Goal: Use online tool/utility: Utilize a website feature to perform a specific function

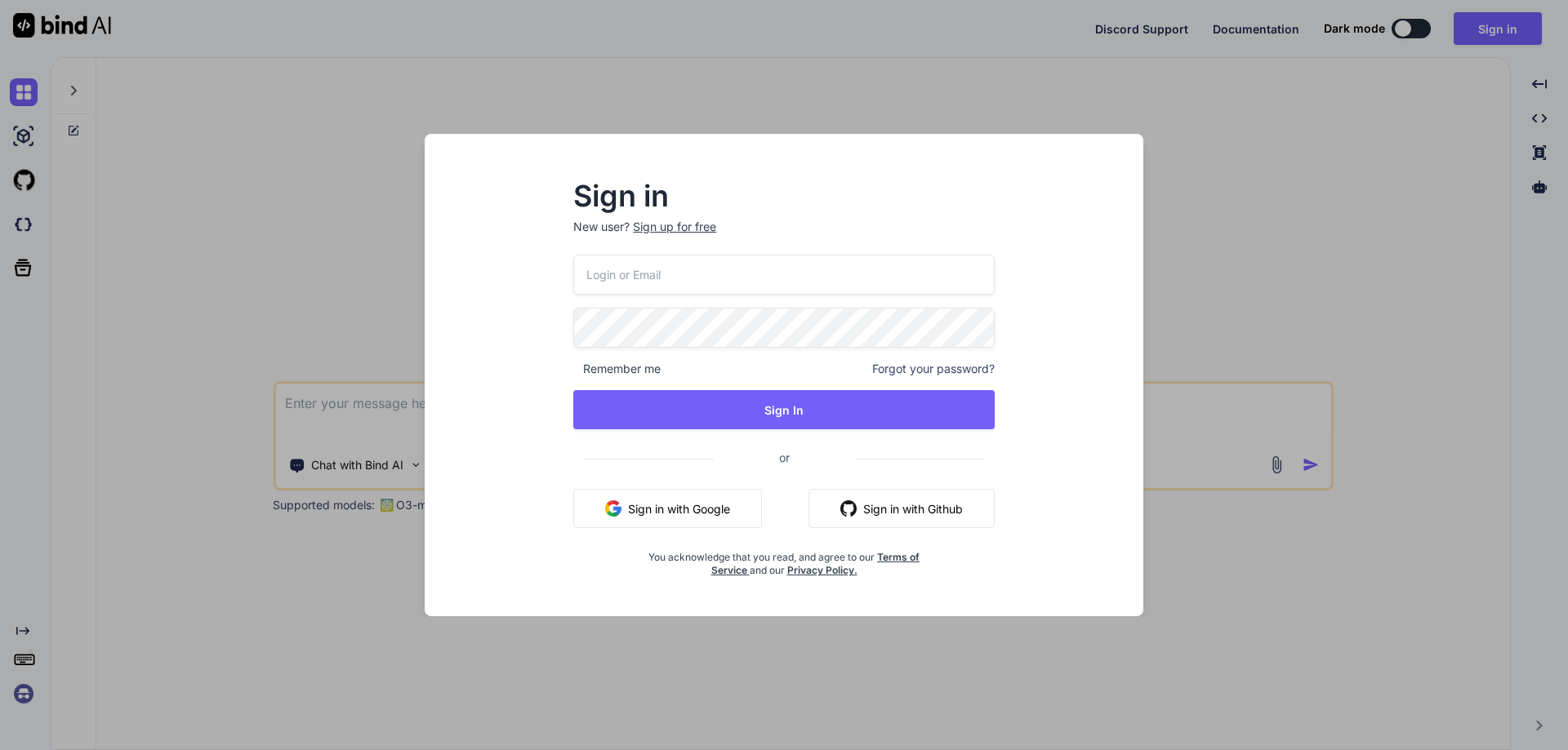
click at [750, 276] on input "email" at bounding box center [783, 275] width 421 height 40
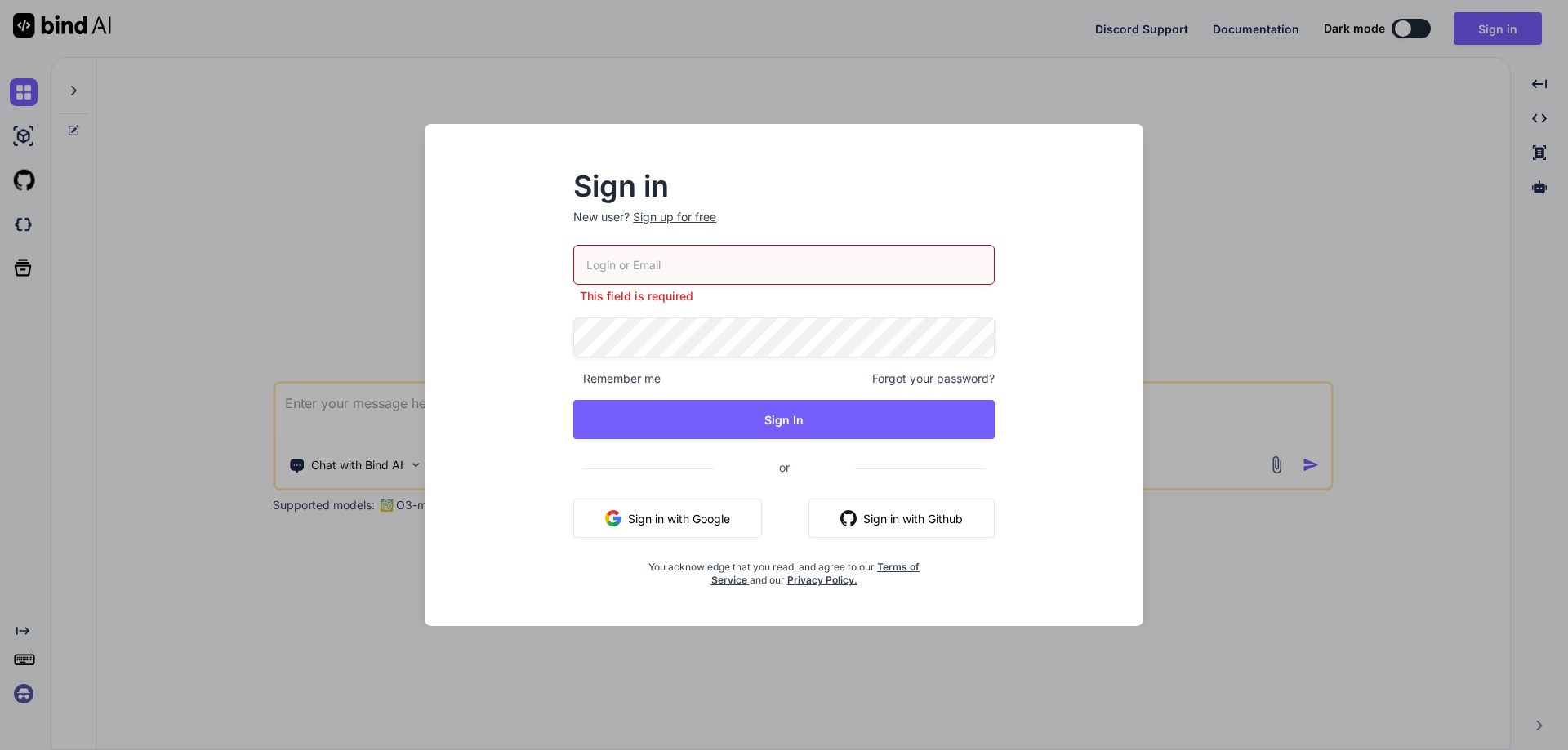
click at [684, 269] on input "email" at bounding box center [783, 264] width 421 height 40
paste input "[EMAIL_ADDRESS][DOMAIN_NAME]"
type input "[EMAIL_ADDRESS][DOMAIN_NAME]"
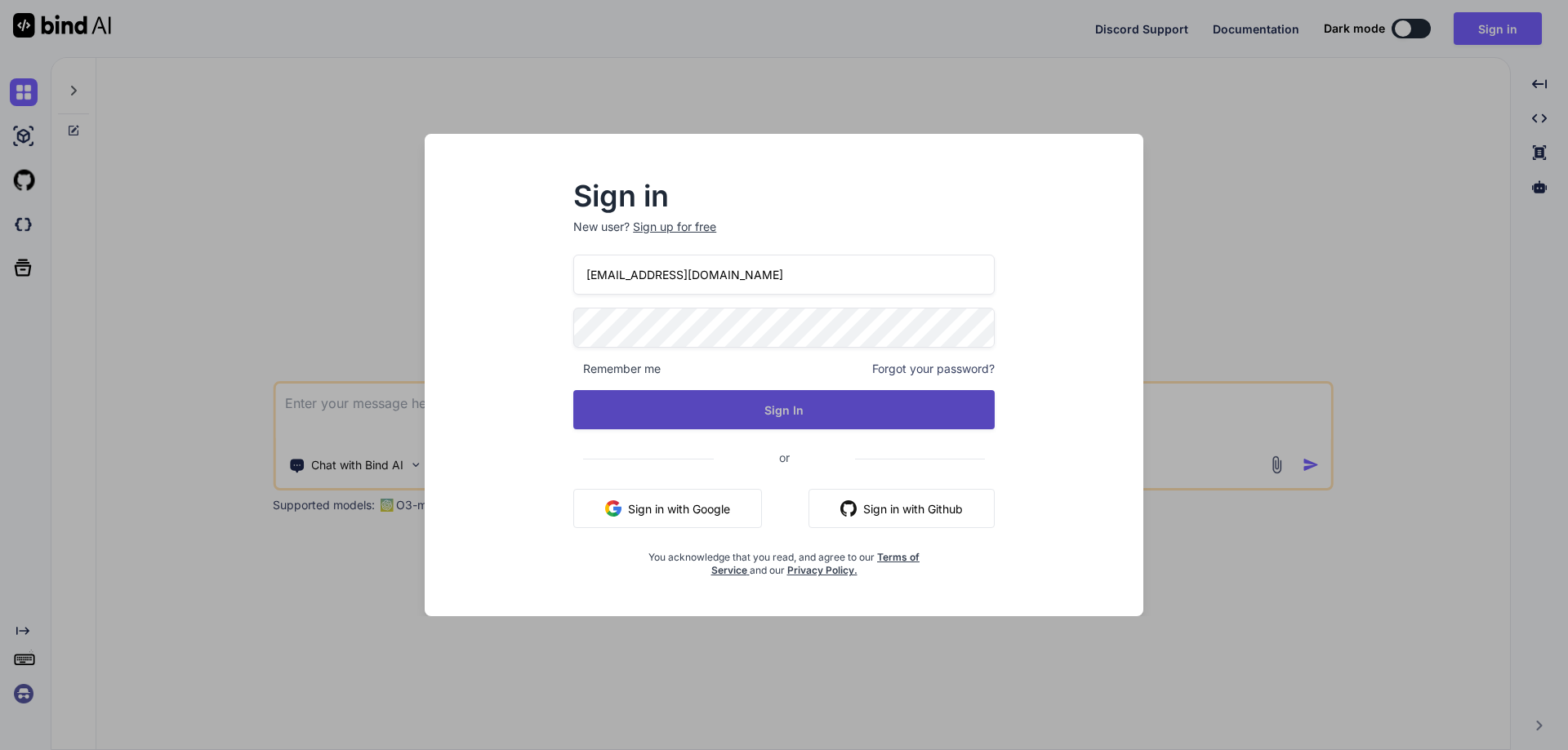
click at [762, 411] on button "Sign In" at bounding box center [783, 409] width 421 height 39
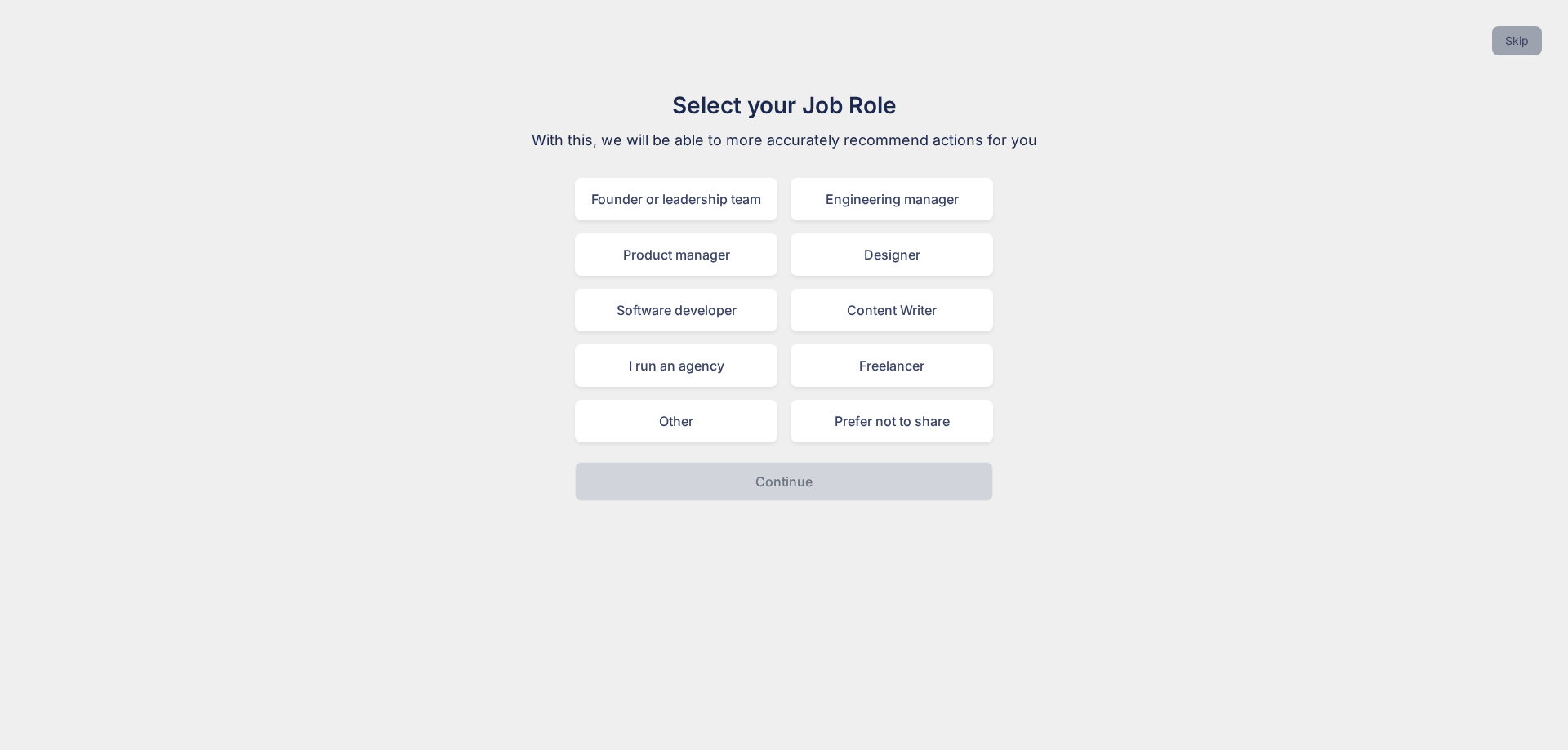
click at [1504, 50] on button "Skip" at bounding box center [1517, 40] width 50 height 29
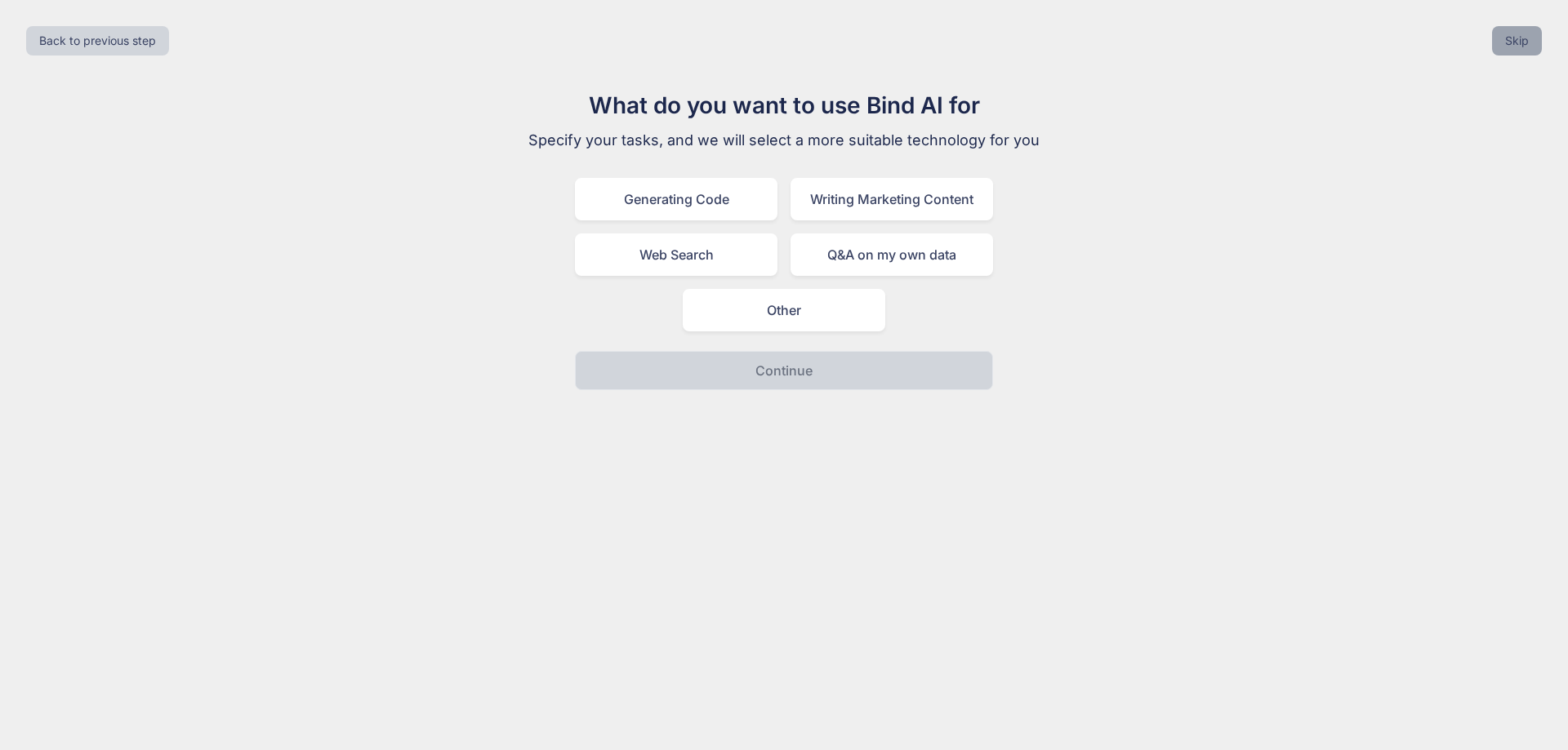
click at [1519, 42] on button "Skip" at bounding box center [1517, 40] width 50 height 29
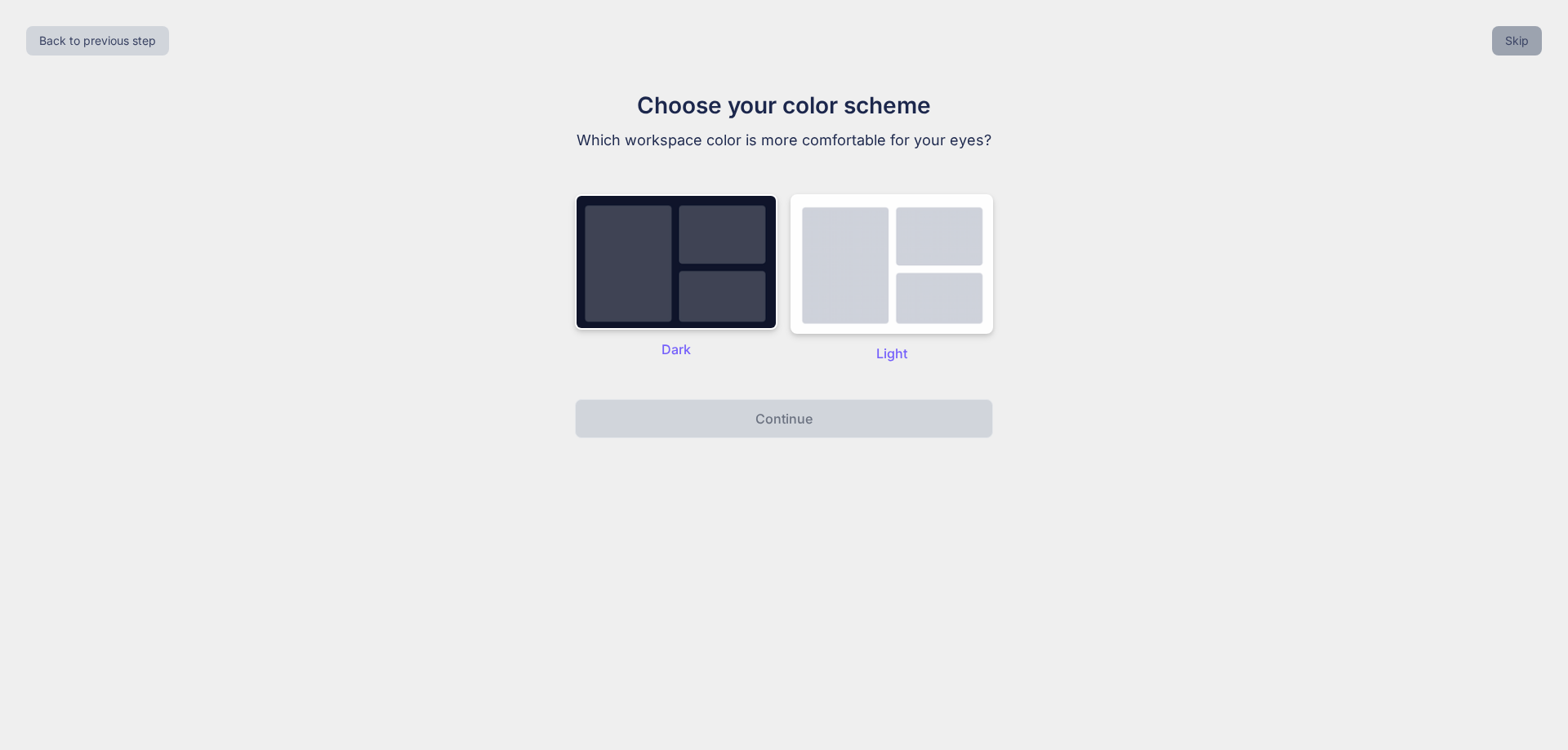
click at [1519, 42] on button "Skip" at bounding box center [1517, 40] width 50 height 29
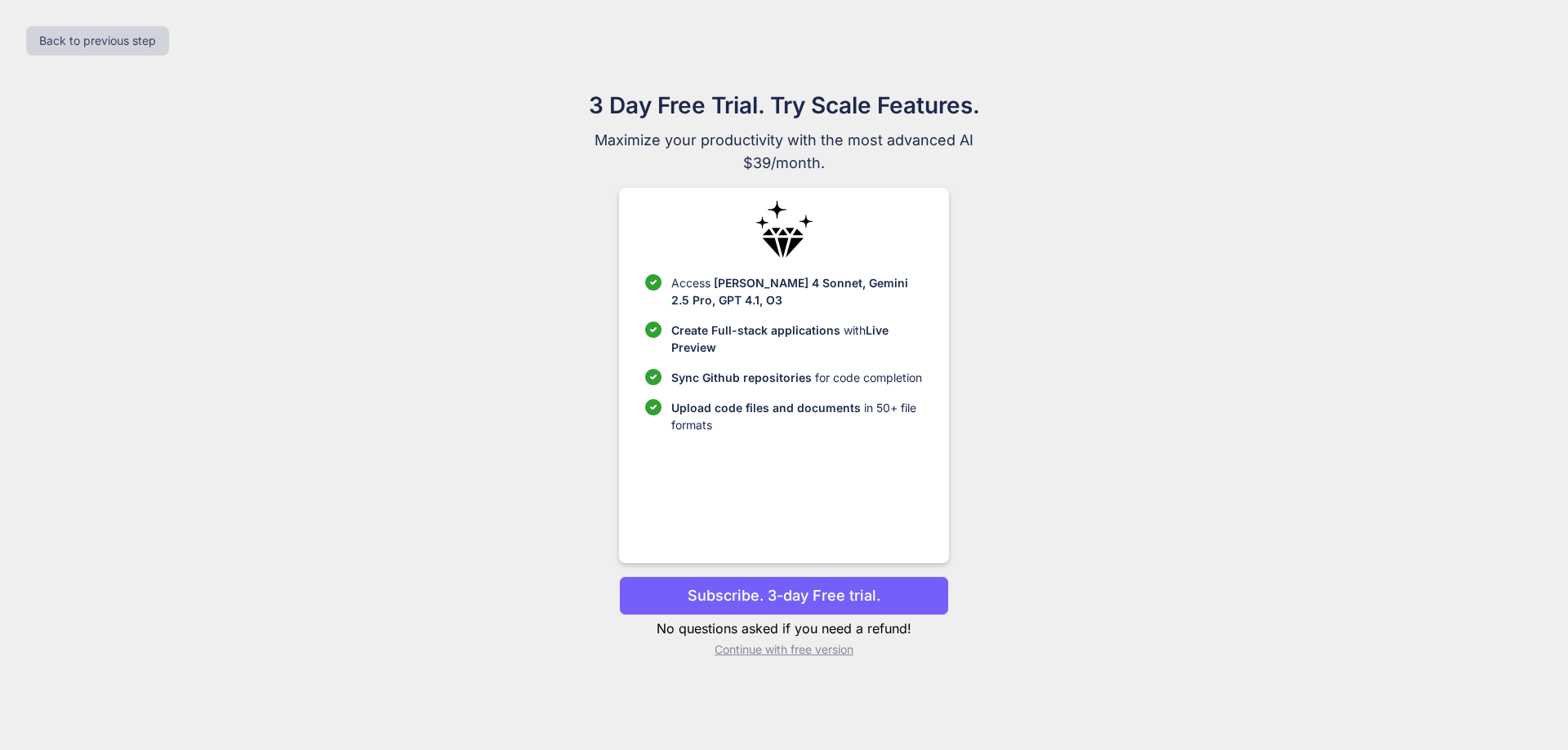
click at [789, 648] on p "Continue with free version" at bounding box center [783, 649] width 329 height 16
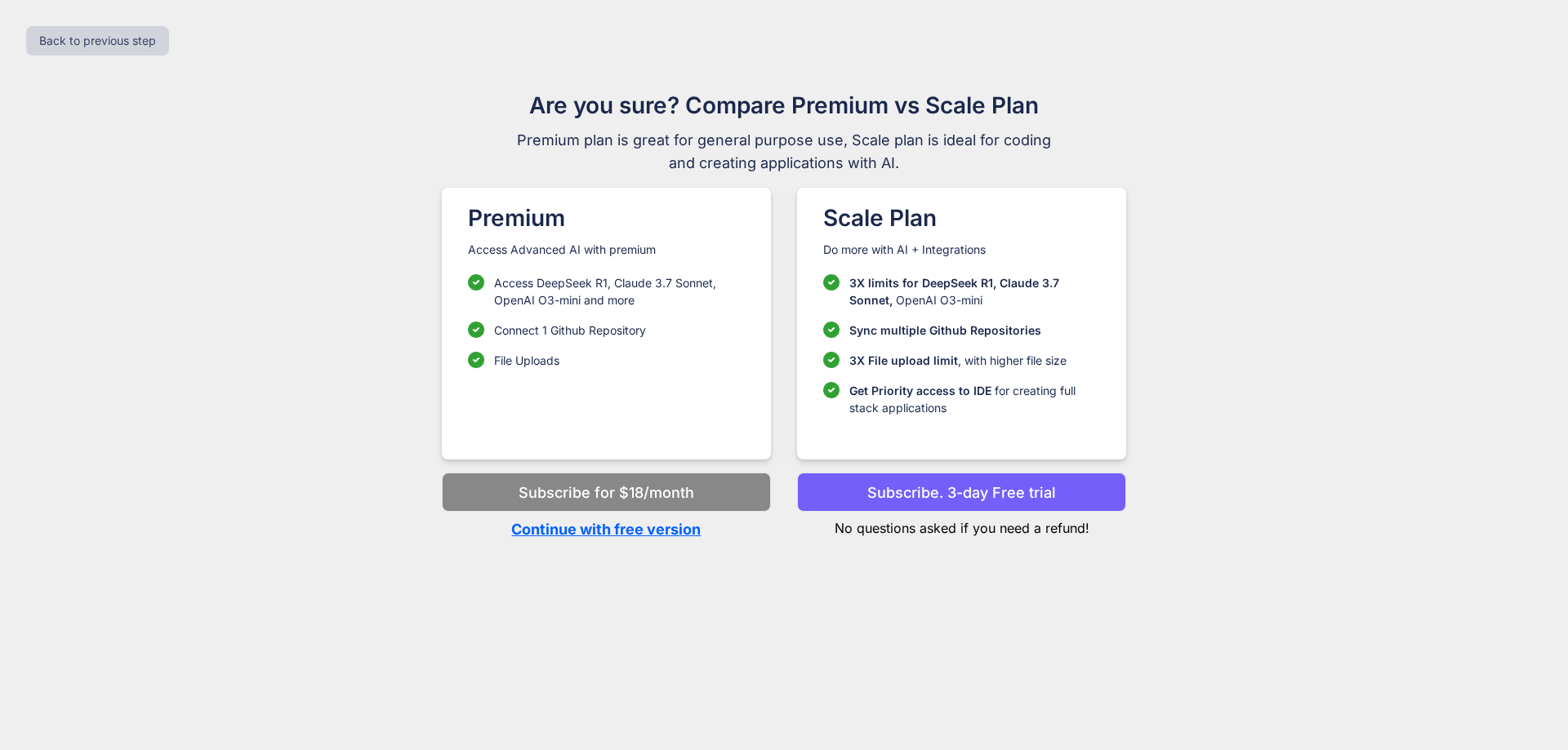
click at [623, 524] on p "Continue with free version" at bounding box center [607, 530] width 329 height 22
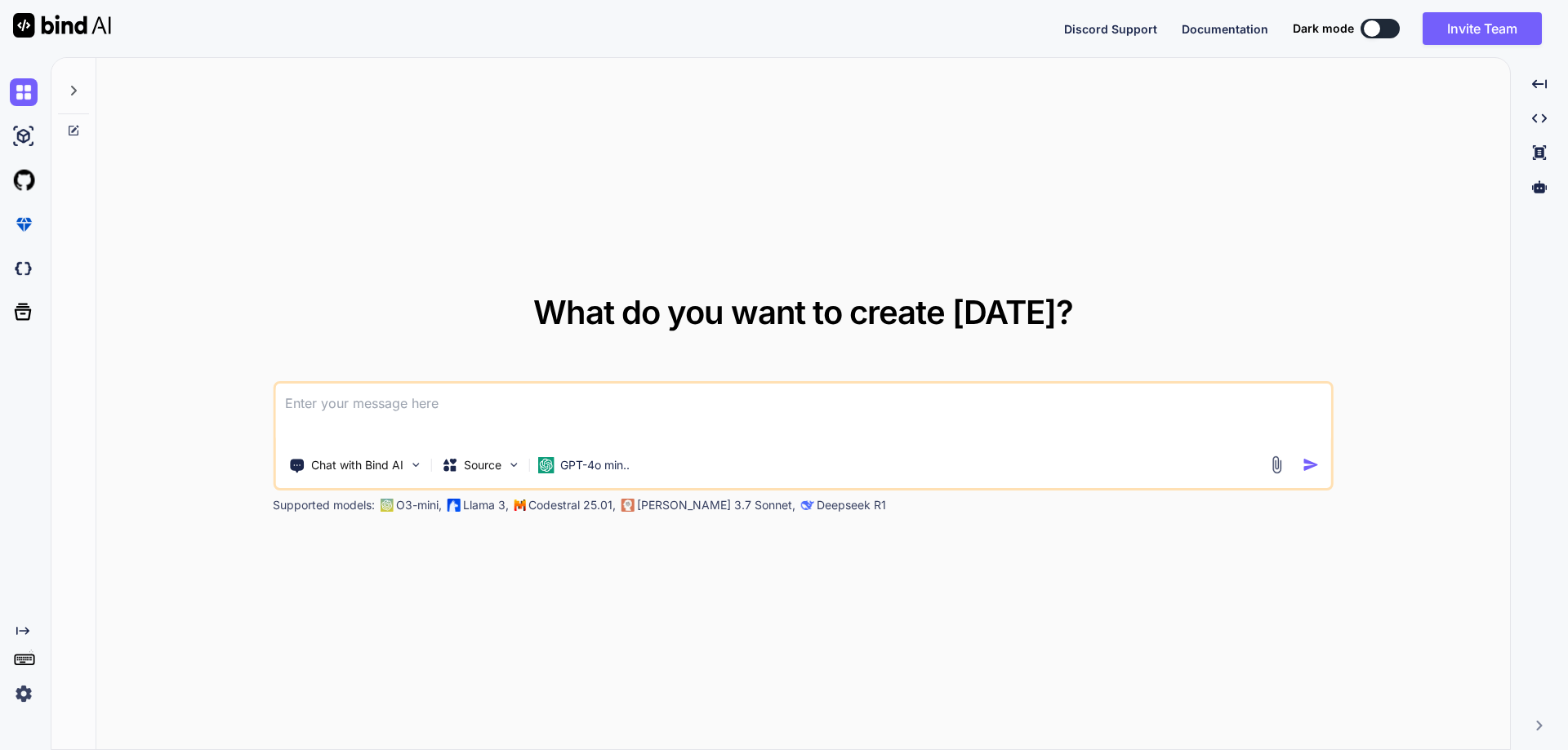
click at [468, 399] on textarea at bounding box center [803, 413] width 1056 height 60
click at [385, 409] on textarea at bounding box center [803, 413] width 1056 height 60
paste textarea "o The status of 38 issues are resolved, the QA team need to verify and close th…"
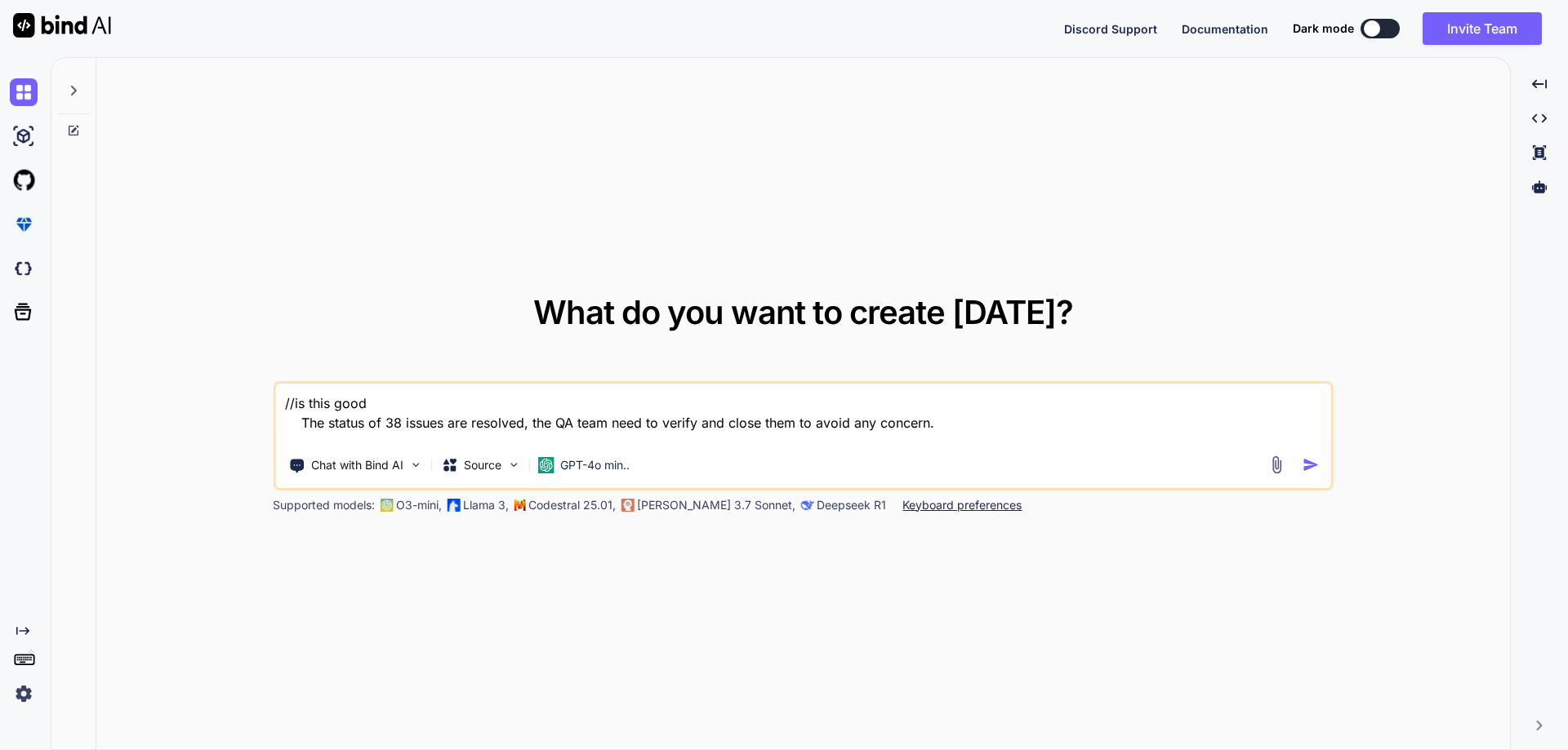
type textarea "//is this good The status of 38 issues are resolved, the QA team need to verify…"
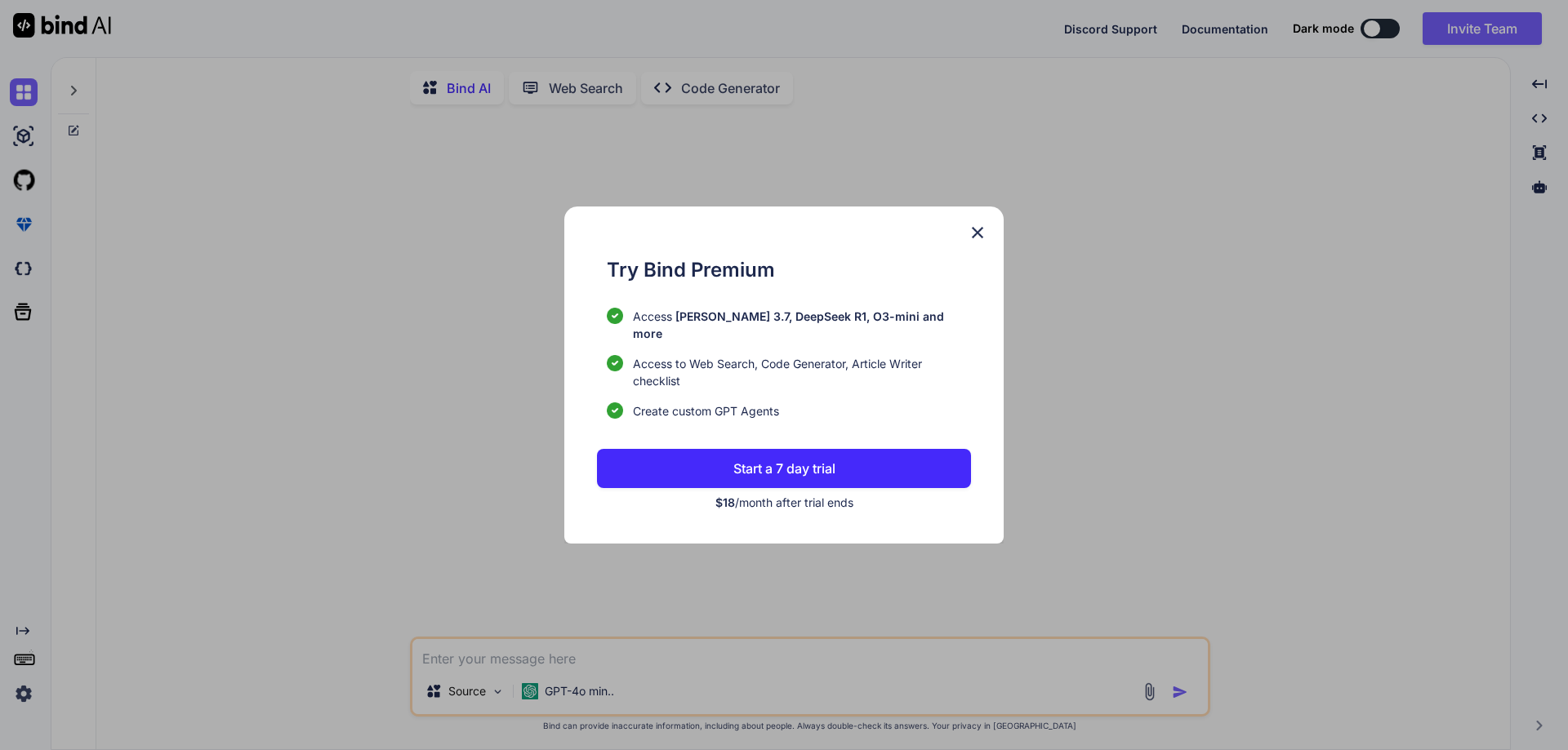
click at [980, 243] on img at bounding box center [977, 232] width 20 height 20
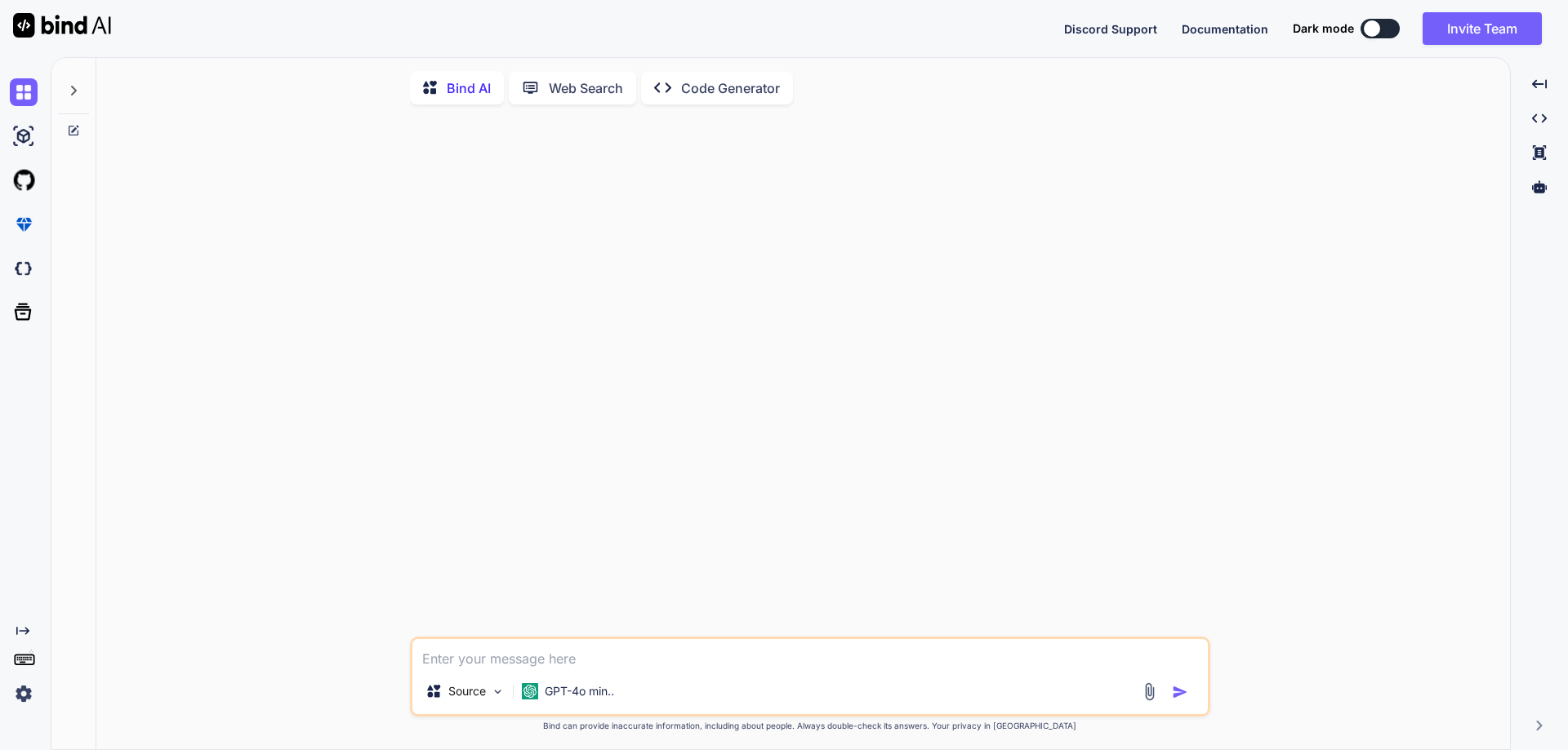
click at [619, 663] on textarea at bounding box center [810, 654] width 795 height 29
